Goal: Information Seeking & Learning: Learn about a topic

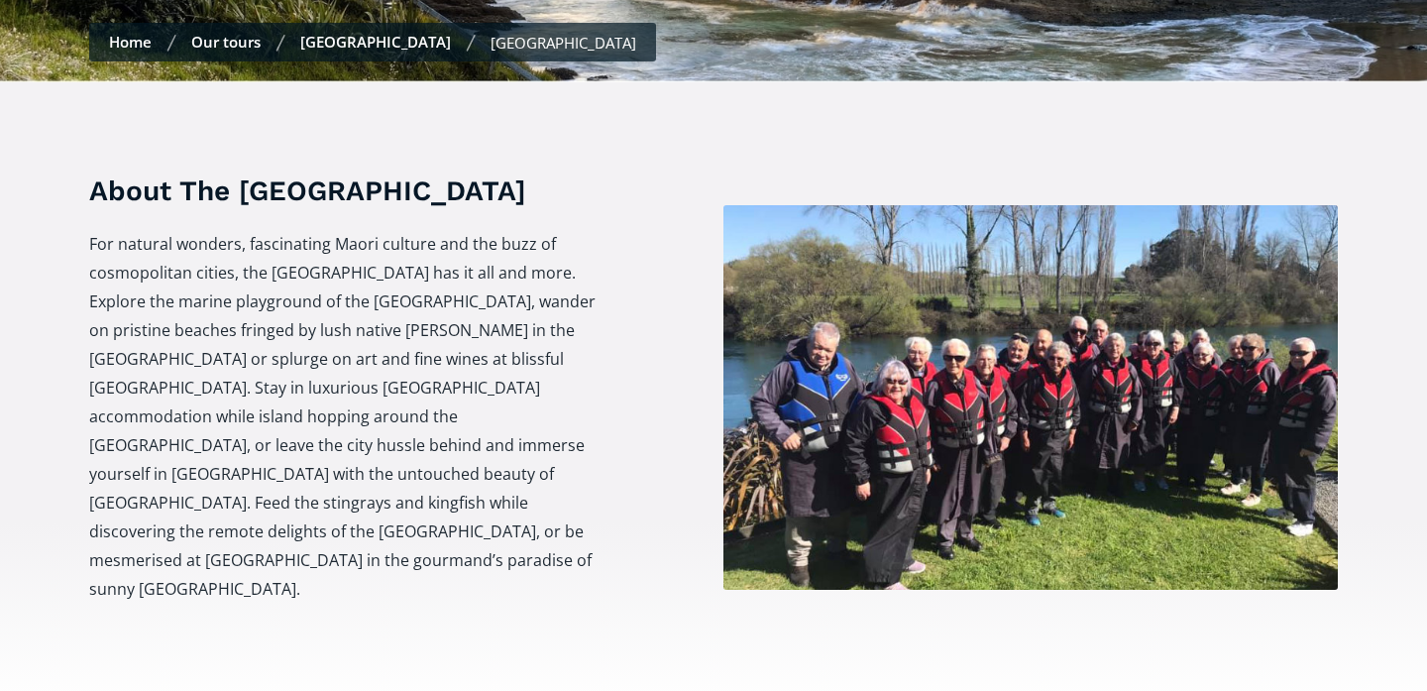
scroll to position [674, 0]
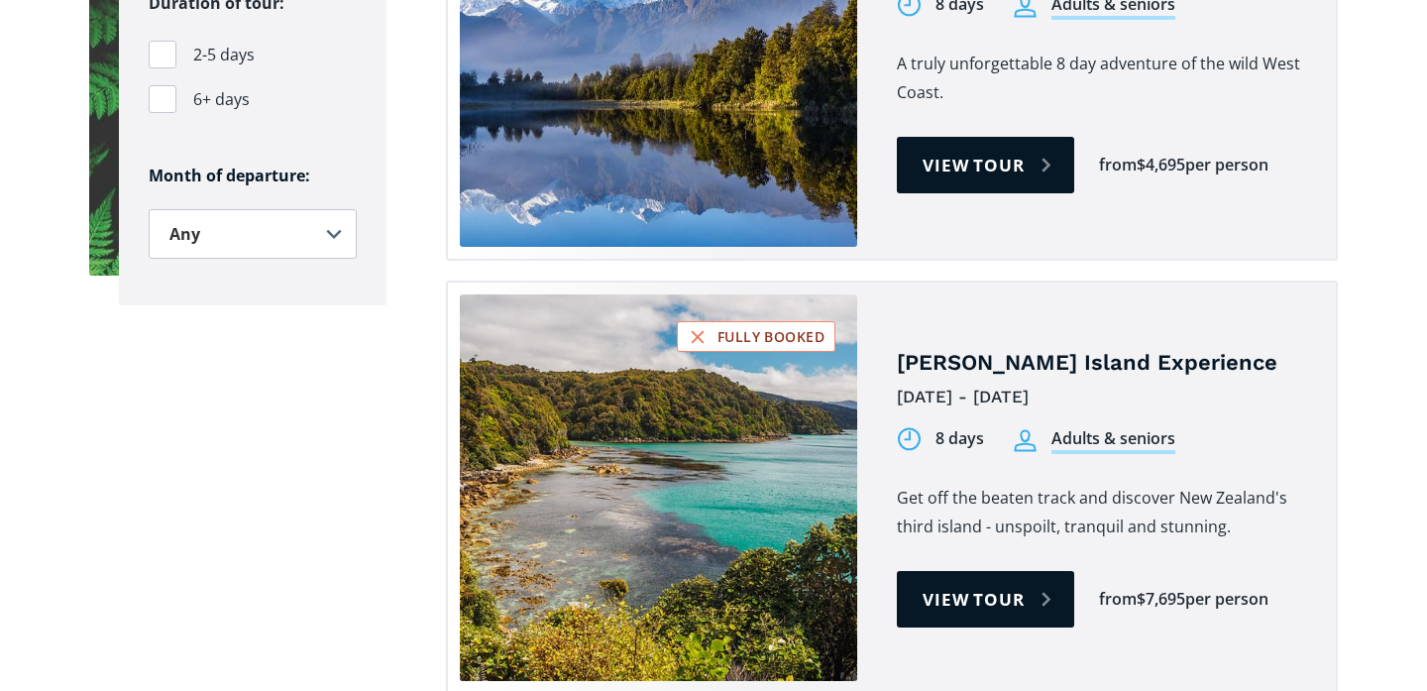
scroll to position [1599, 0]
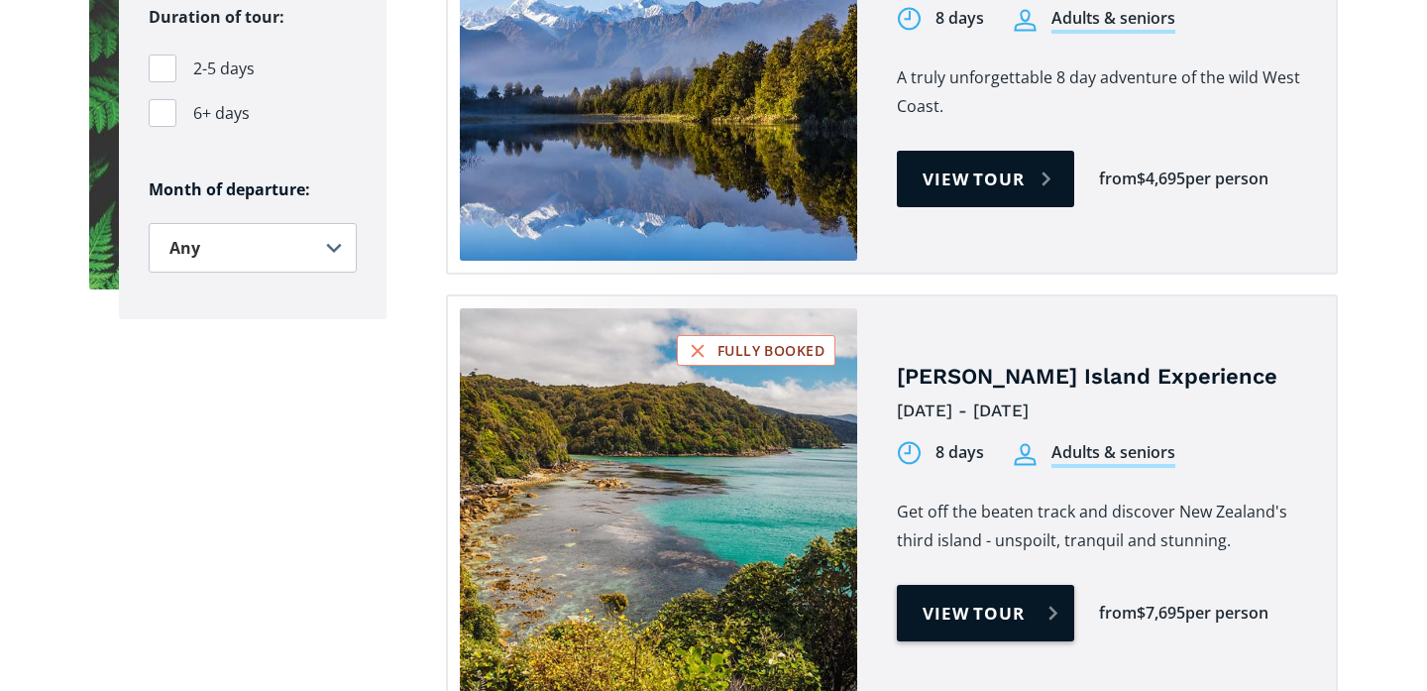
click at [1012, 585] on link "View tour" at bounding box center [985, 613] width 177 height 56
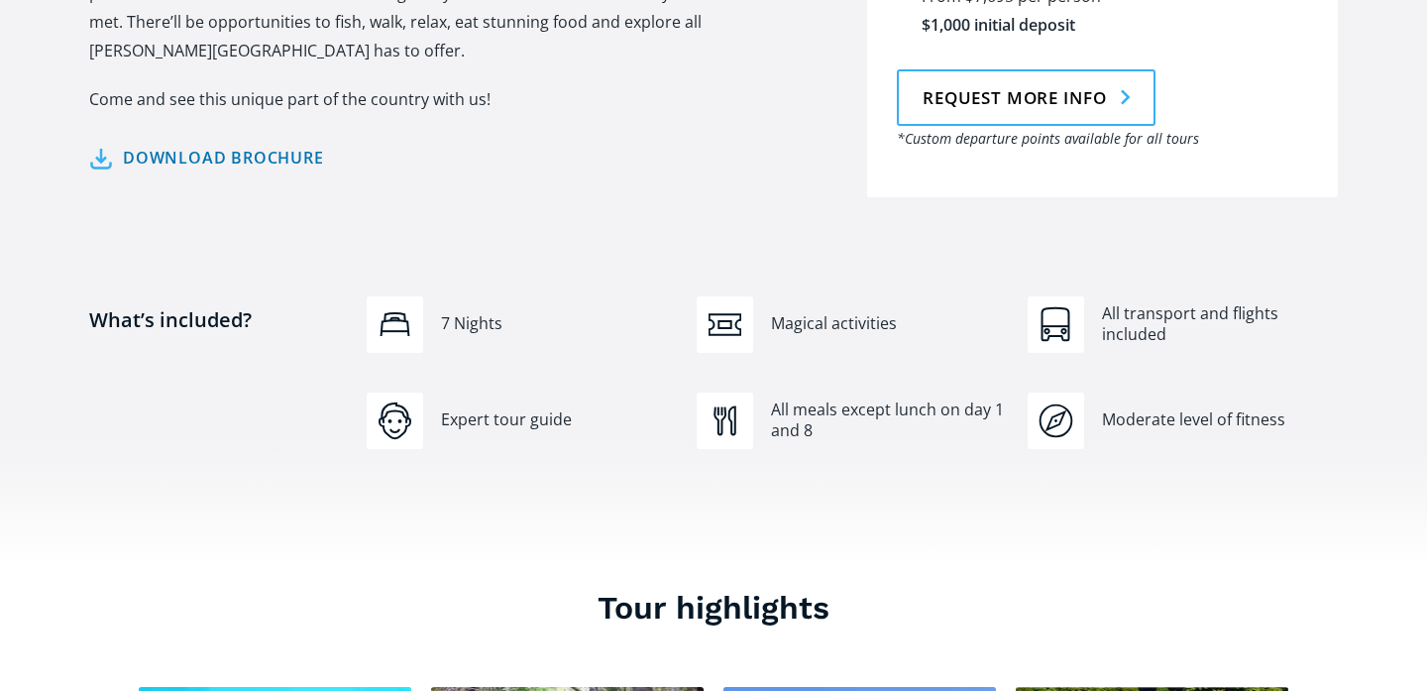
scroll to position [1400, 0]
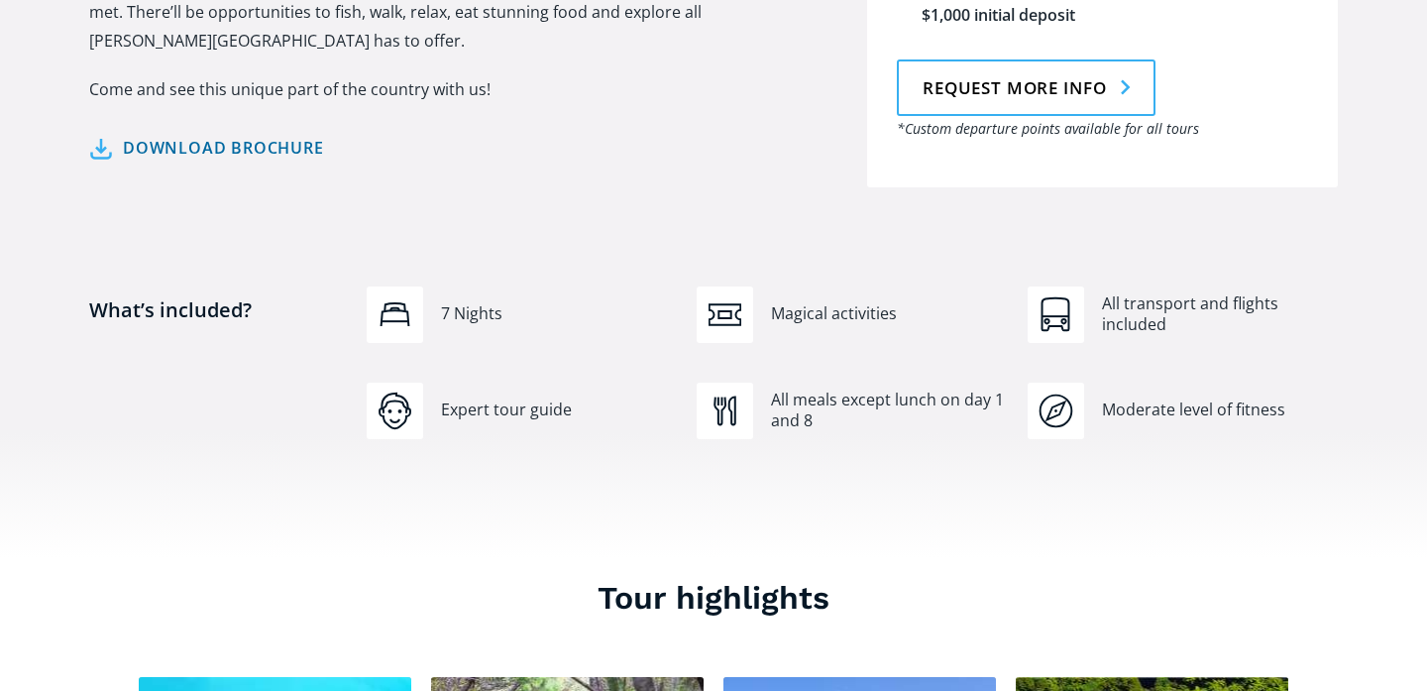
click at [274, 134] on link "Download brochure" at bounding box center [206, 148] width 235 height 29
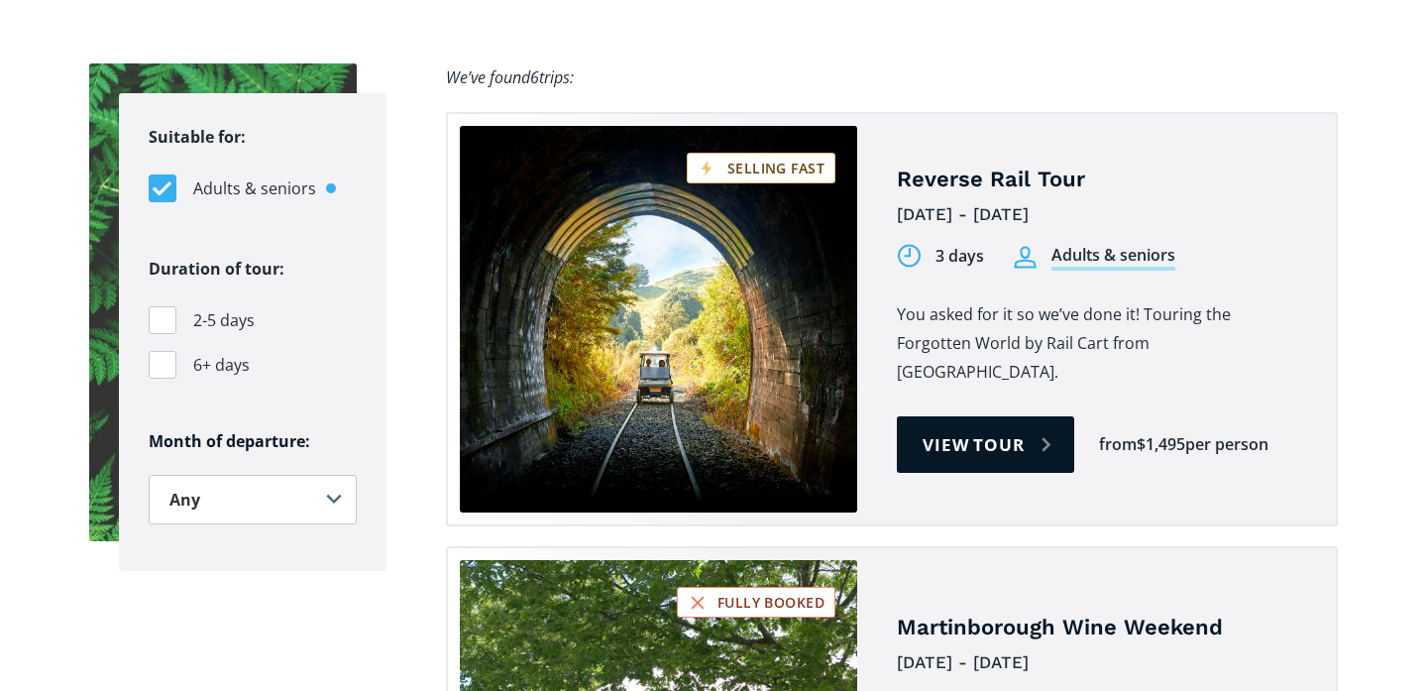
scroll to position [1381, 0]
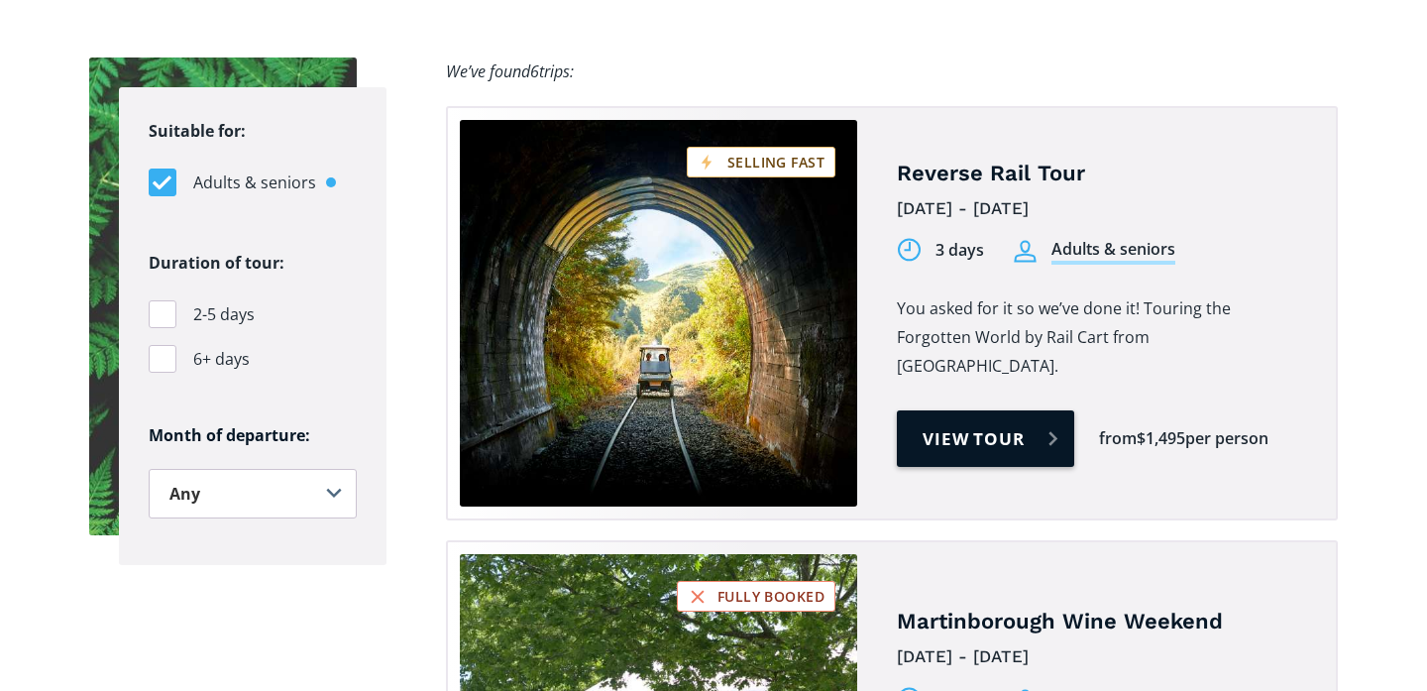
click at [947, 410] on link "View tour" at bounding box center [985, 438] width 177 height 56
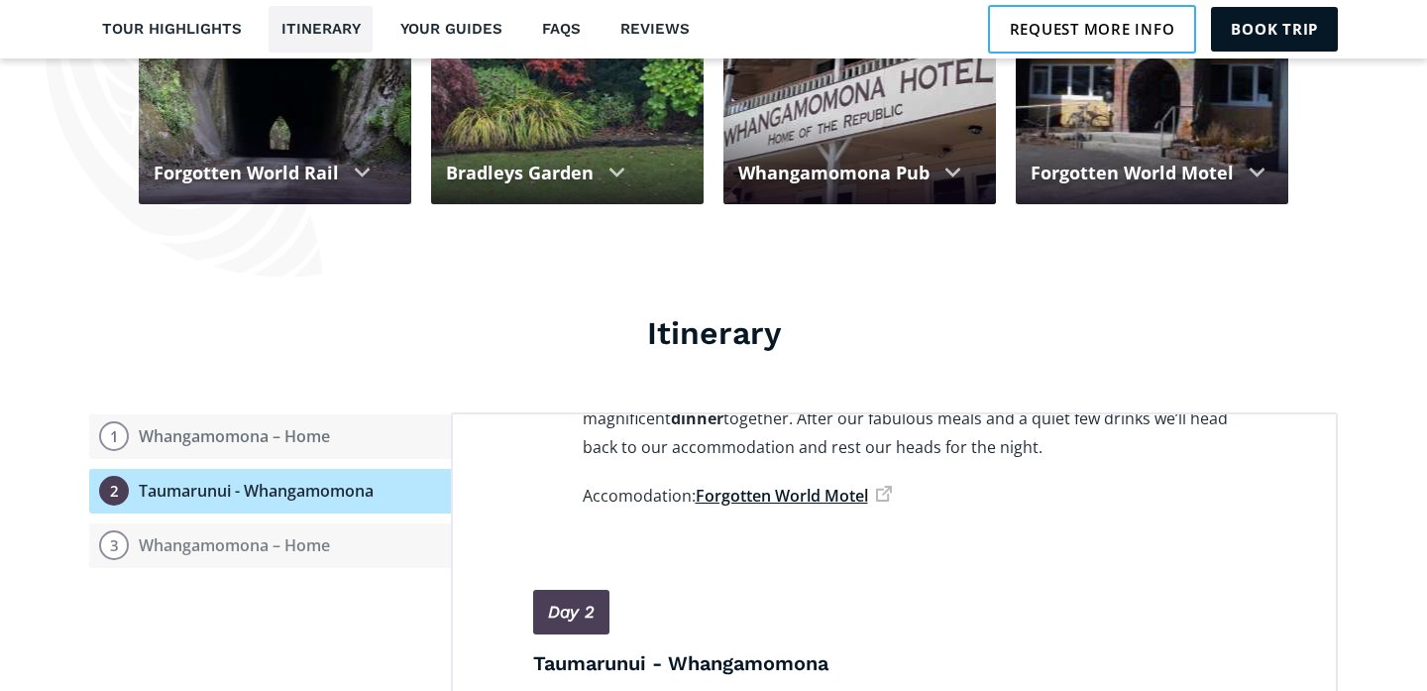
scroll to position [550, 0]
click at [815, 486] on link "Forgotten World Motel" at bounding box center [794, 497] width 196 height 22
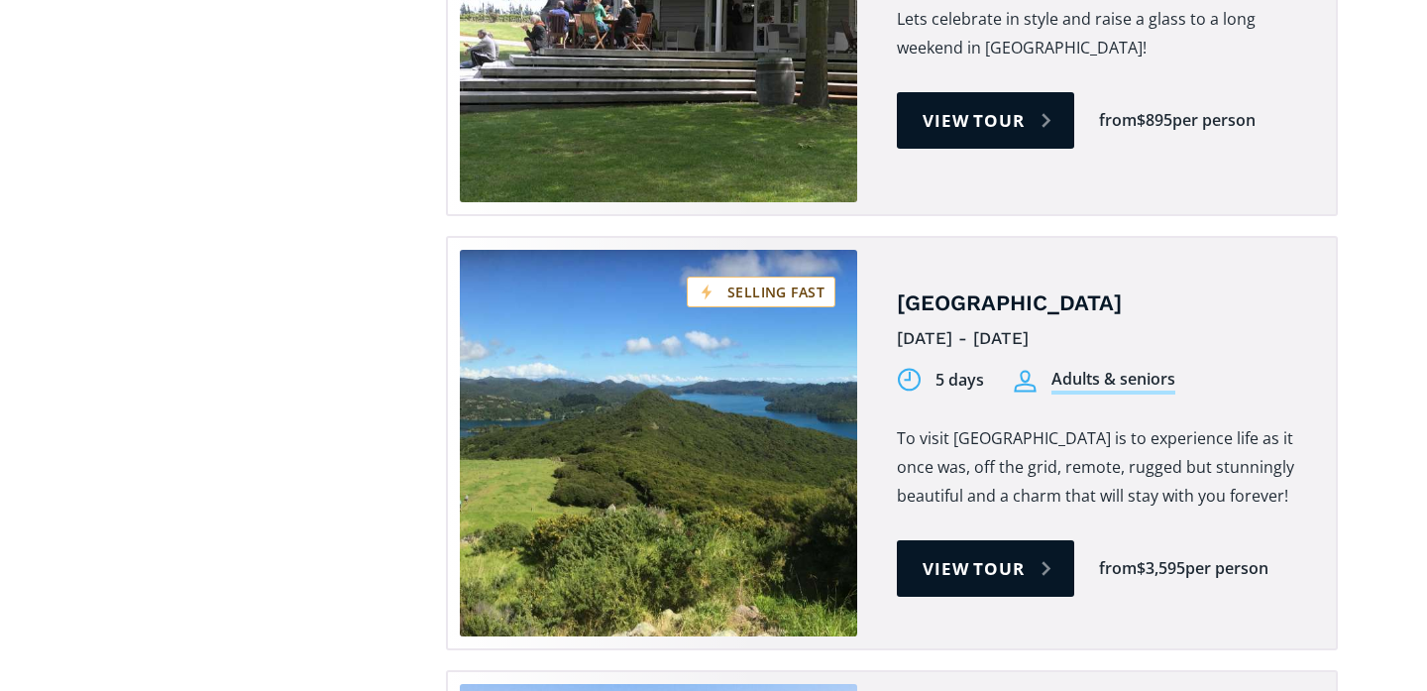
scroll to position [2123, 0]
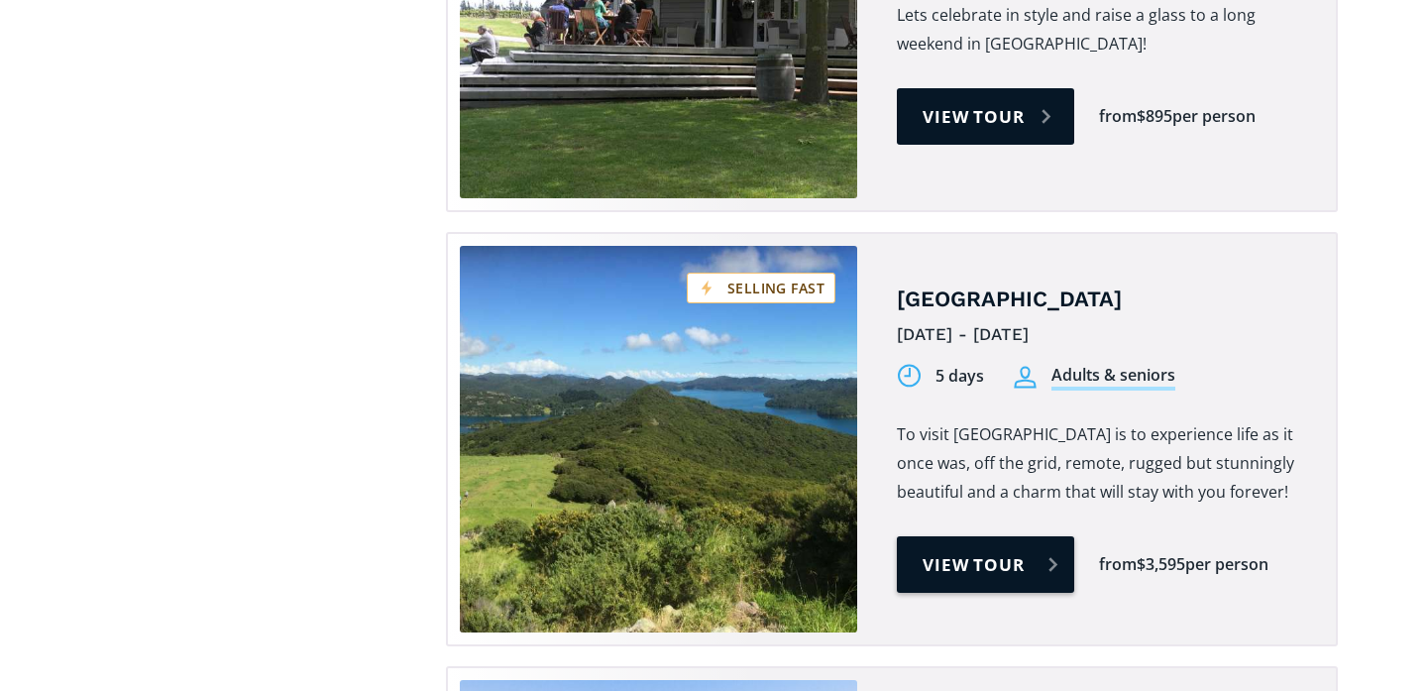
click at [976, 536] on link "View tour" at bounding box center [985, 564] width 177 height 56
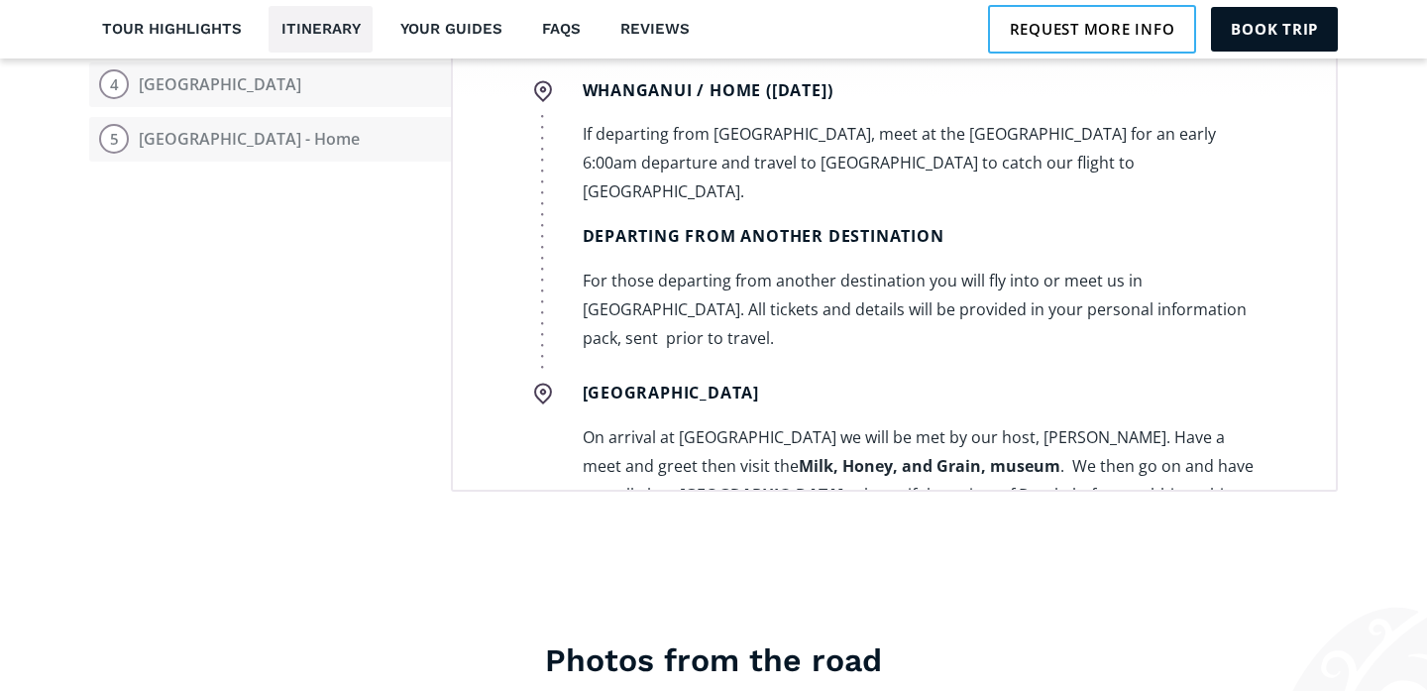
scroll to position [2587, 0]
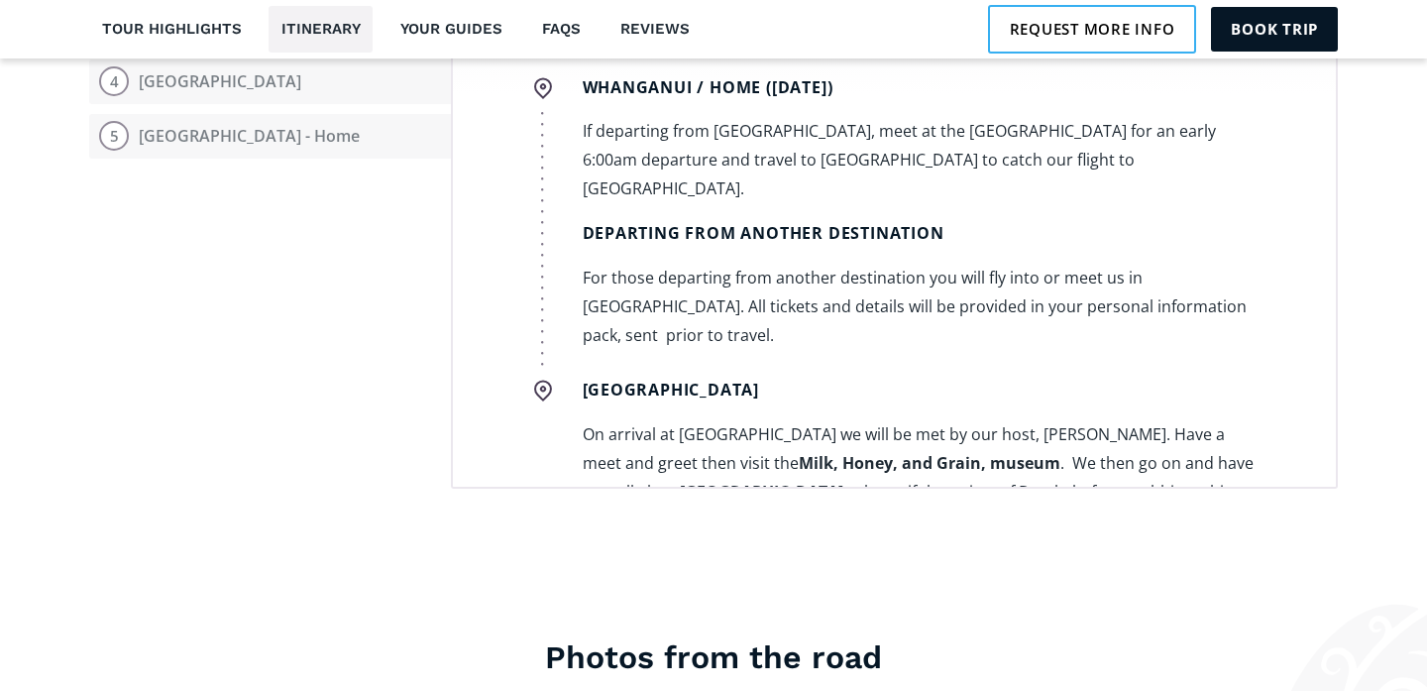
click at [1152, 420] on p "On arrival at Claris airport we will be met by our host, Leigh. Have a meet and…" at bounding box center [920, 535] width 674 height 230
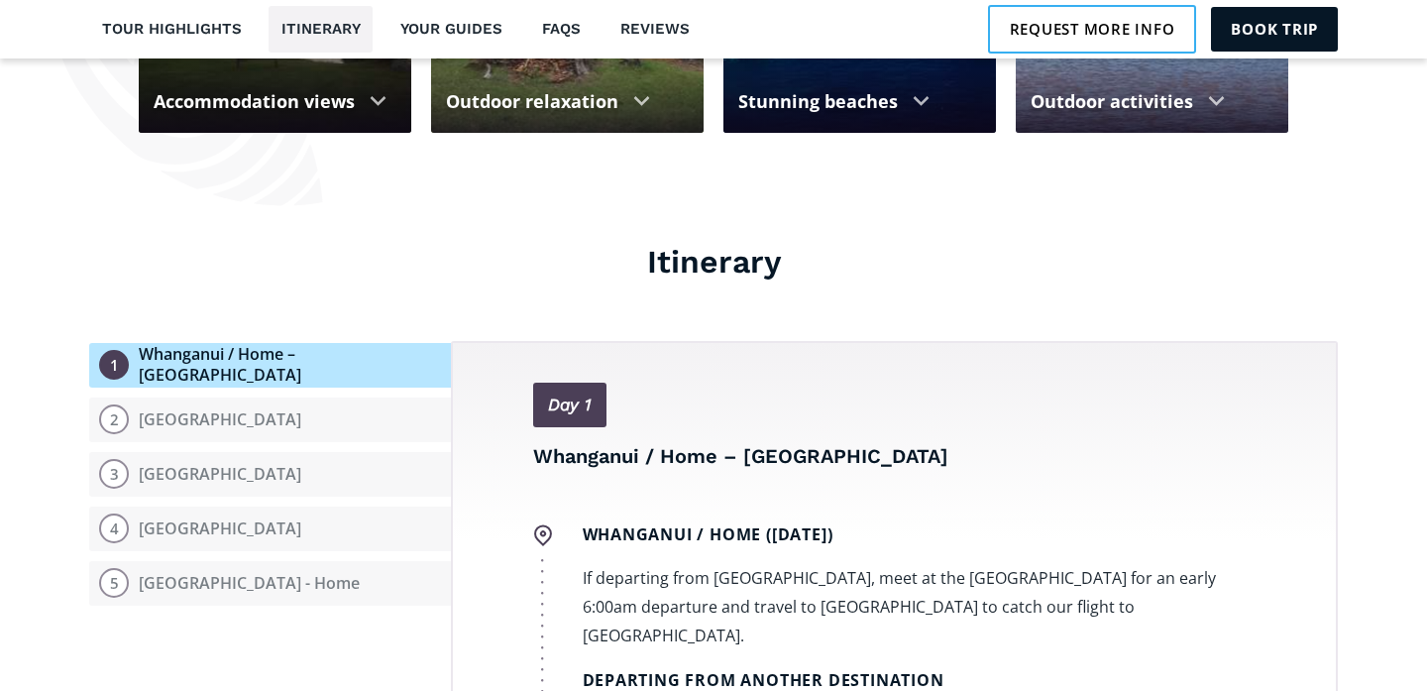
scroll to position [2110, 0]
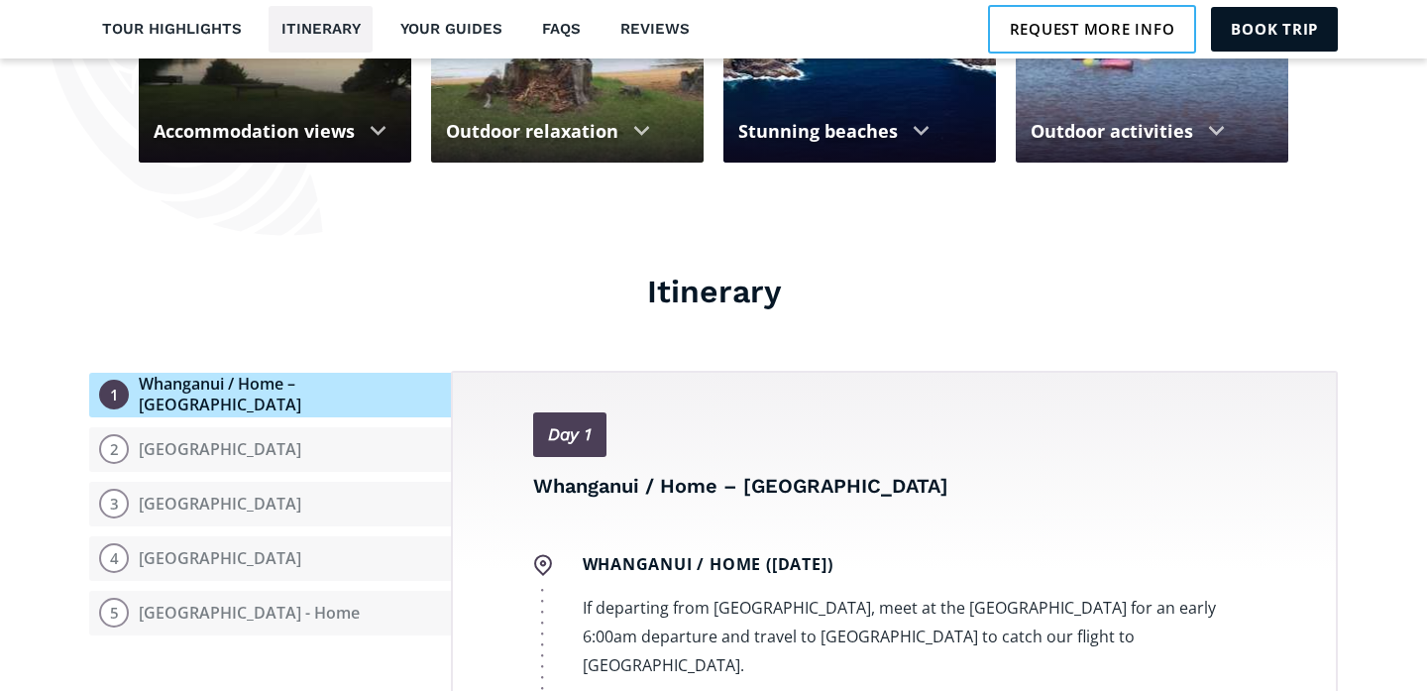
click at [572, 418] on link "Day 1" at bounding box center [569, 434] width 73 height 45
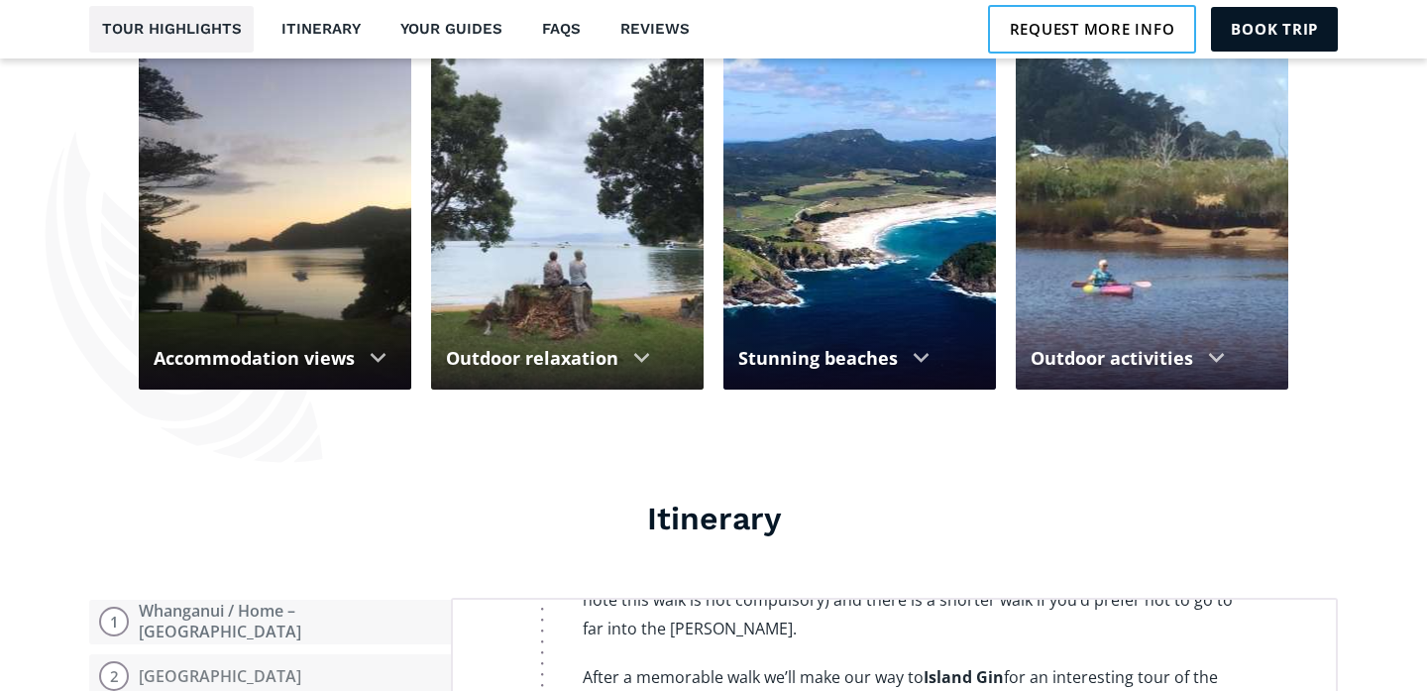
scroll to position [3069, 0]
